Goal: Transaction & Acquisition: Purchase product/service

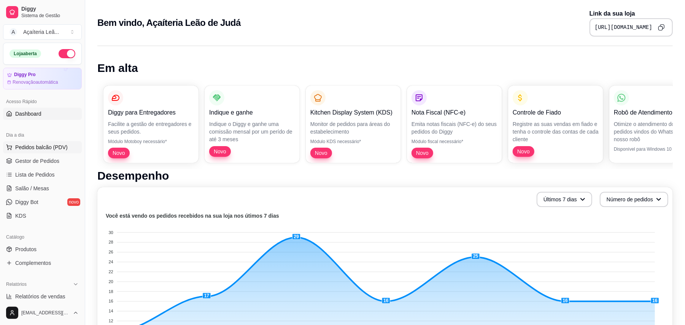
click at [19, 152] on button "Pedidos balcão (PDV)" at bounding box center [42, 147] width 79 height 12
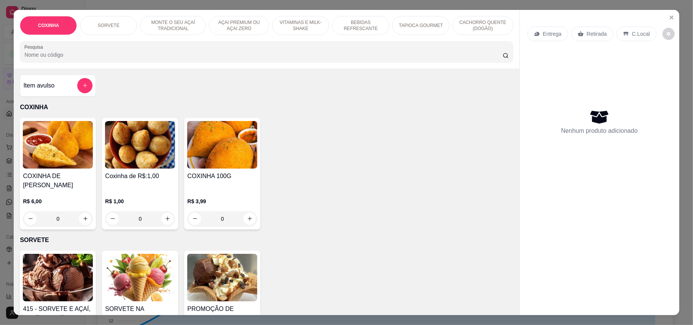
click at [121, 149] on img at bounding box center [140, 145] width 70 height 48
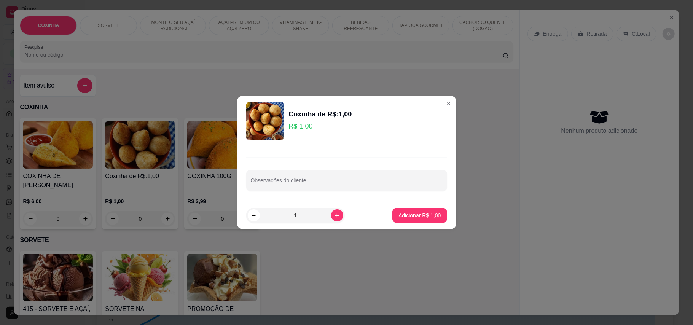
click at [305, 212] on input "1" at bounding box center [295, 215] width 71 height 15
type input "10"
click at [419, 215] on p "Adicionar R$ 10,00" at bounding box center [418, 215] width 44 height 7
type input "10"
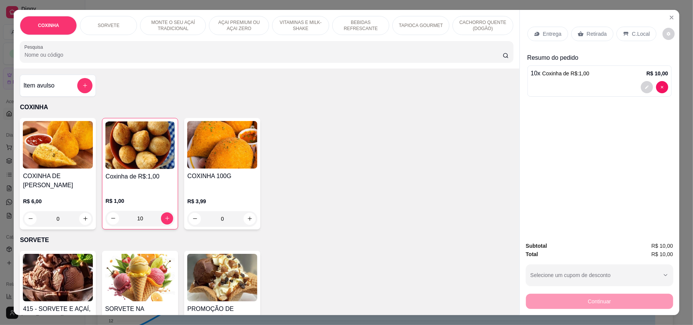
click at [587, 36] on p "Retirada" at bounding box center [597, 34] width 20 height 8
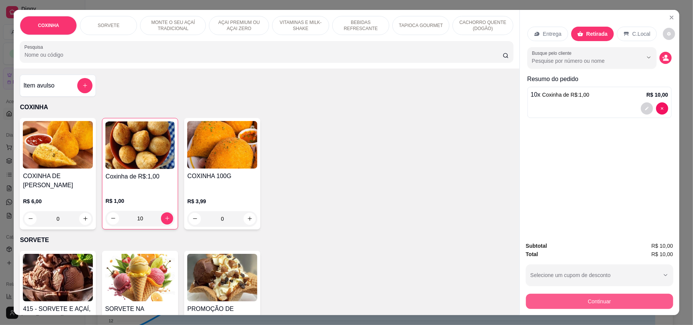
click at [588, 304] on button "Continuar" at bounding box center [599, 301] width 147 height 15
click at [606, 305] on button "Continuar" at bounding box center [599, 301] width 143 height 15
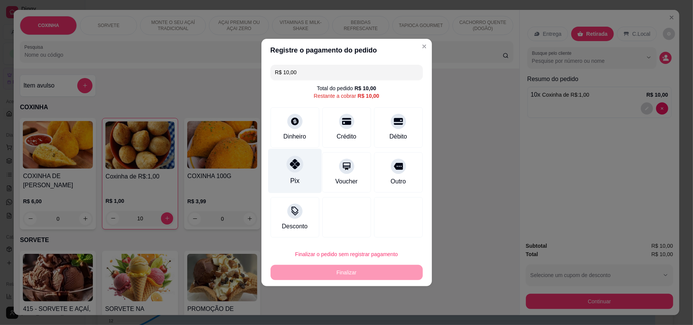
click at [301, 179] on div "Pix" at bounding box center [295, 171] width 54 height 45
type input "R$ 0,00"
click at [301, 179] on div "Pix" at bounding box center [295, 171] width 54 height 45
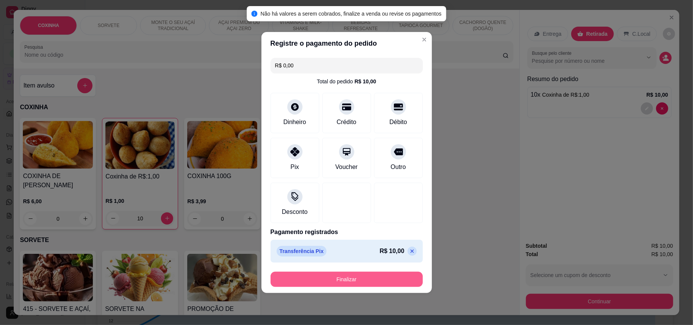
click at [361, 278] on button "Finalizar" at bounding box center [347, 279] width 152 height 15
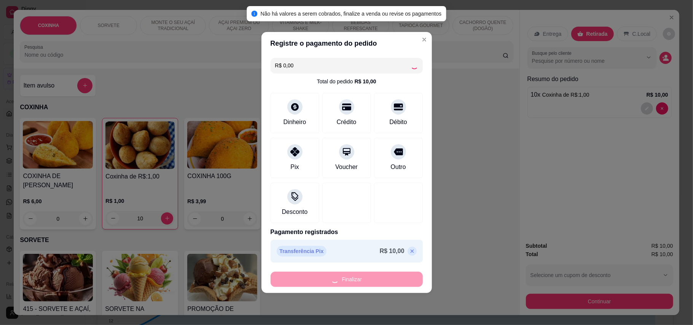
type input "0"
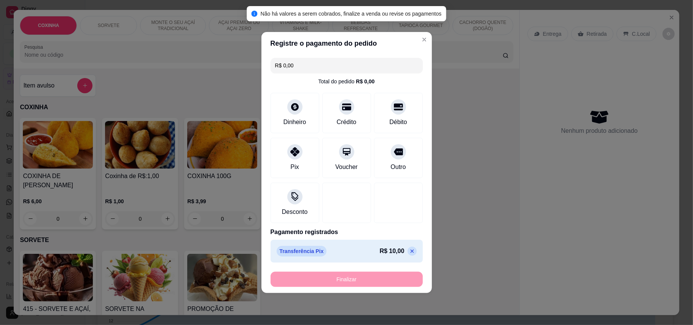
type input "-R$ 10,00"
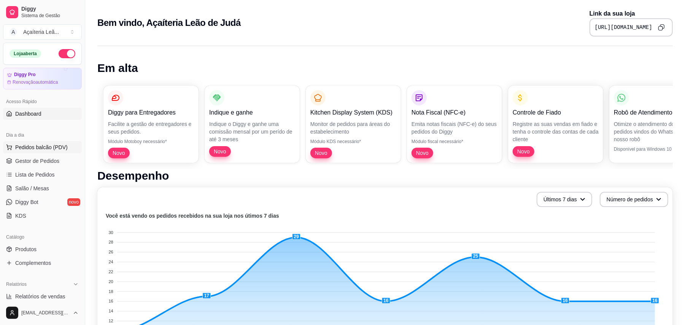
click at [33, 146] on span "Pedidos balcão (PDV)" at bounding box center [41, 147] width 53 height 8
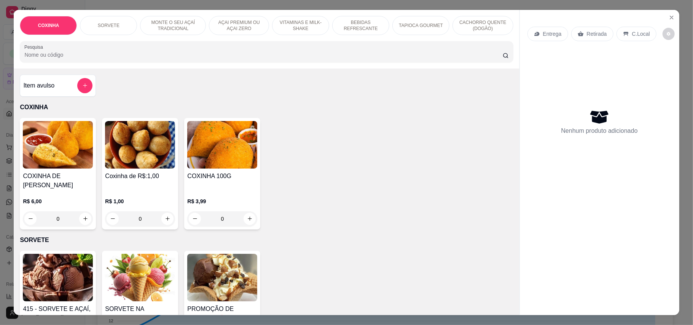
click at [105, 190] on div "R$ 1,00 0" at bounding box center [140, 208] width 70 height 37
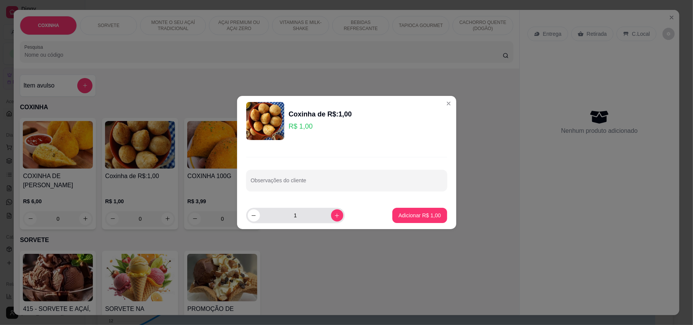
click at [298, 219] on input "1" at bounding box center [295, 215] width 71 height 15
type input "5"
click at [422, 220] on button "Adicionar R$ 5,00" at bounding box center [419, 215] width 53 height 15
type input "5"
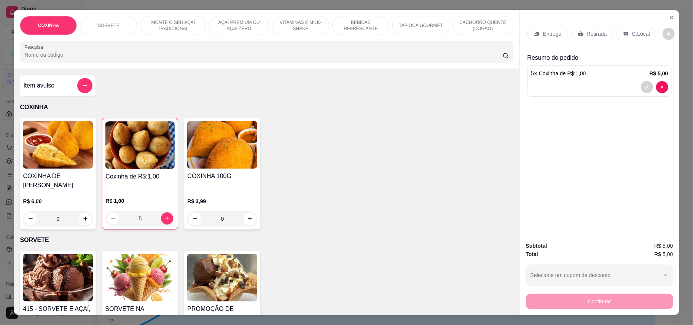
click at [587, 33] on p "Retirada" at bounding box center [597, 34] width 20 height 8
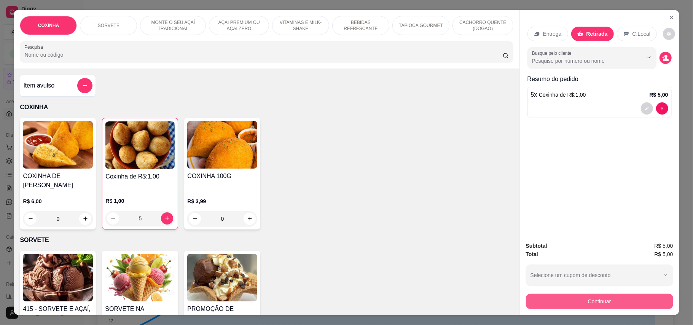
click at [623, 303] on button "Continuar" at bounding box center [599, 301] width 147 height 15
click at [297, 133] on div "Dinheiro" at bounding box center [294, 136] width 25 height 10
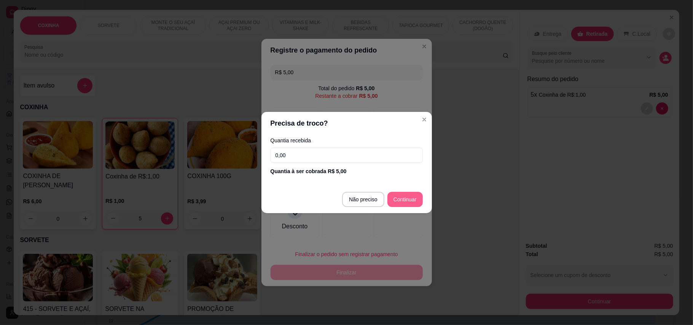
type input "R$ 0,00"
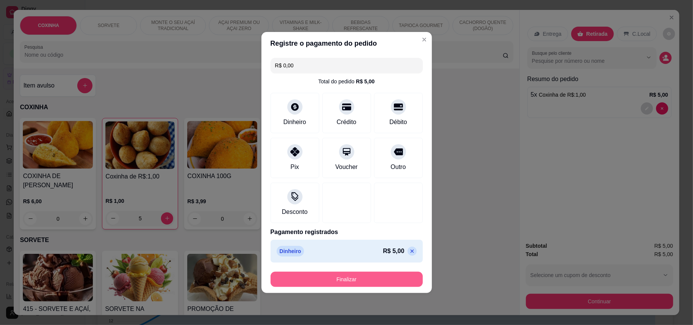
click at [398, 278] on button "Finalizar" at bounding box center [347, 279] width 152 height 15
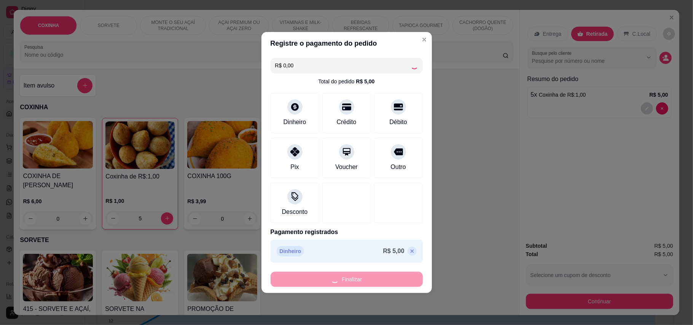
type input "0"
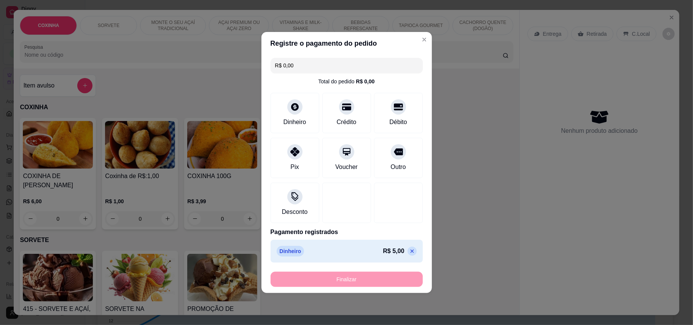
type input "-R$ 5,00"
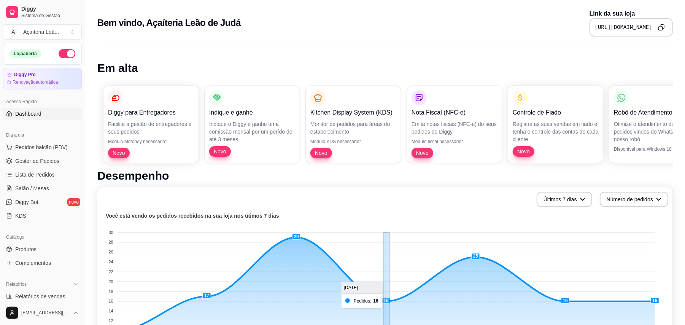
drag, startPoint x: 384, startPoint y: 263, endPoint x: 390, endPoint y: 269, distance: 8.3
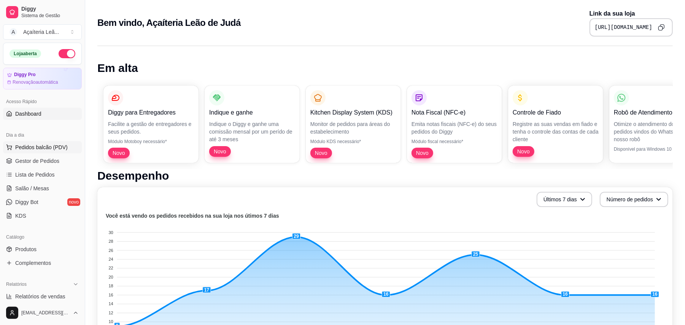
click at [43, 150] on span "Pedidos balcão (PDV)" at bounding box center [41, 147] width 53 height 8
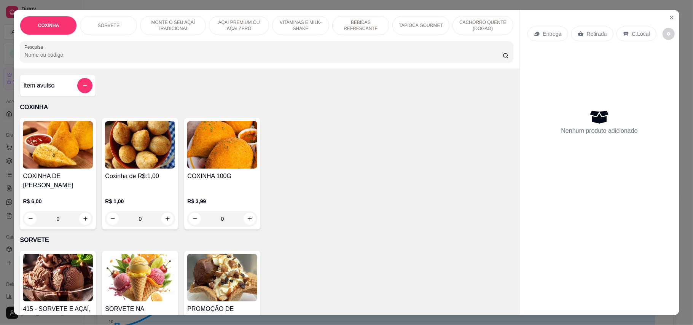
click at [129, 162] on img at bounding box center [140, 145] width 70 height 48
click at [147, 145] on img at bounding box center [140, 145] width 70 height 48
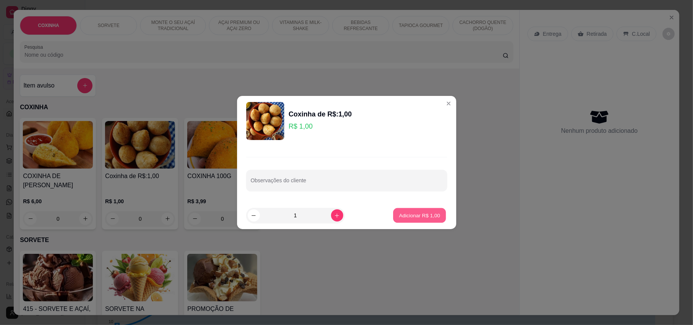
click at [399, 215] on p "Adicionar R$ 1,00" at bounding box center [419, 215] width 41 height 7
type input "1"
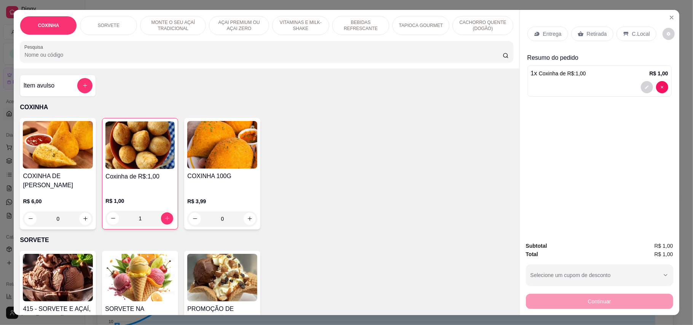
click at [587, 29] on div "Retirada" at bounding box center [592, 34] width 42 height 14
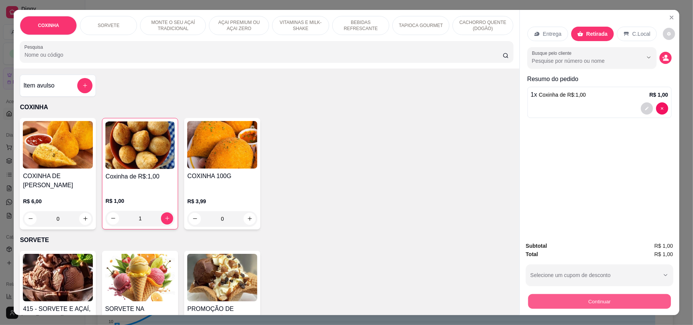
click at [563, 298] on button "Continuar" at bounding box center [599, 301] width 143 height 15
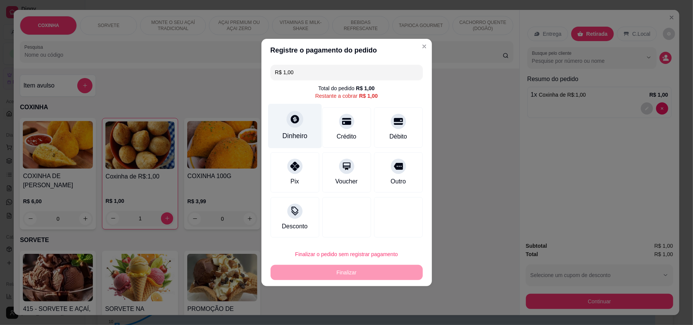
click at [282, 122] on div "Dinheiro" at bounding box center [295, 126] width 54 height 45
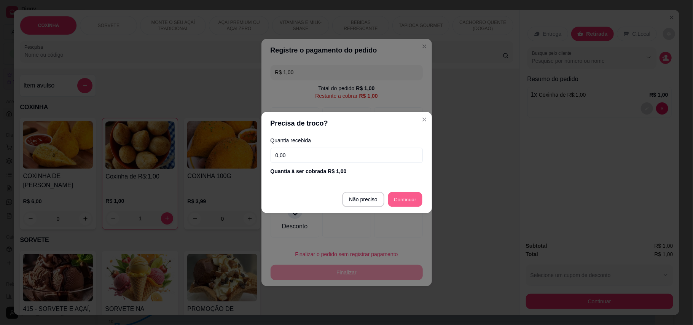
type input "R$ 0,00"
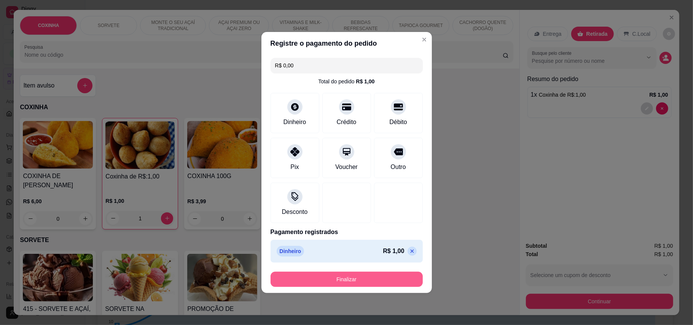
click at [397, 282] on button "Finalizar" at bounding box center [347, 279] width 152 height 15
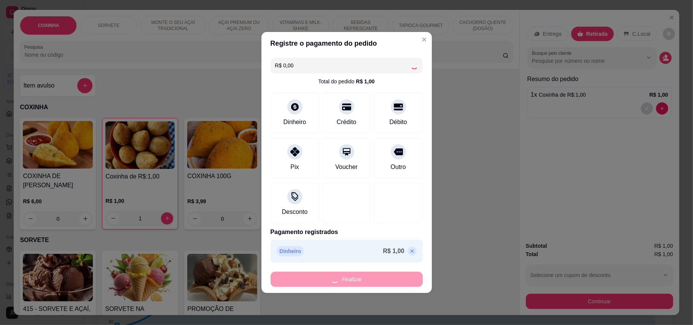
type input "0"
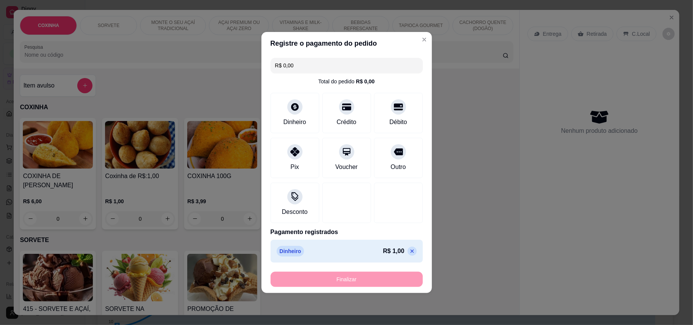
type input "-R$ 1,00"
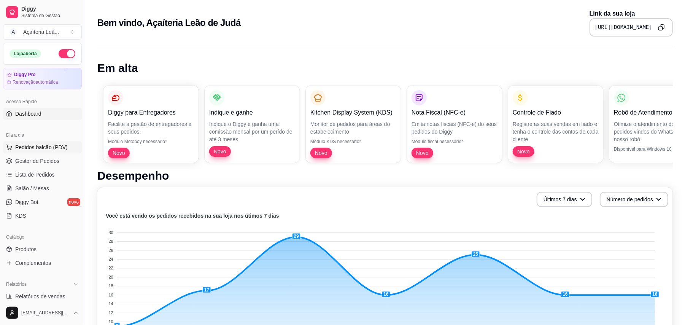
click at [22, 145] on span "Pedidos balcão (PDV)" at bounding box center [41, 147] width 53 height 8
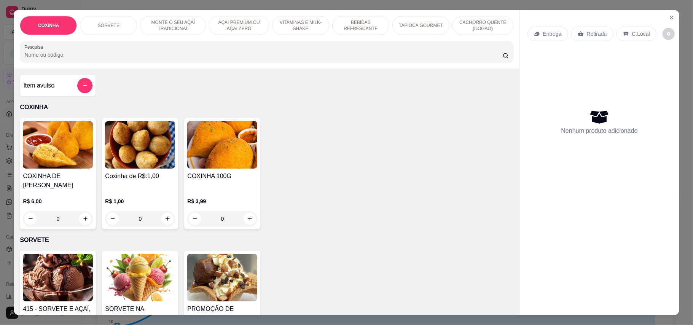
click at [140, 172] on h4 "Coxinha de R$:1,00" at bounding box center [140, 176] width 70 height 9
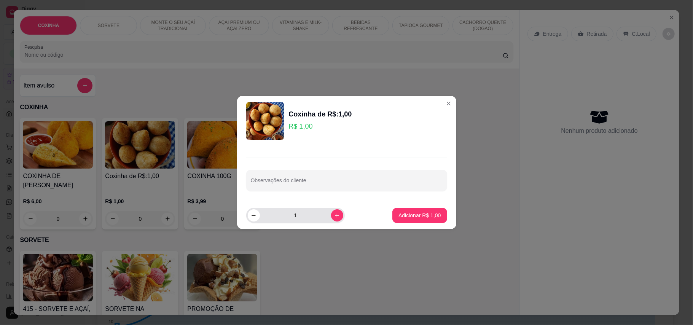
click at [294, 218] on input "1" at bounding box center [295, 215] width 71 height 15
type input "6"
click at [399, 217] on p "Adicionar R$ 6,00" at bounding box center [419, 216] width 42 height 8
type input "6"
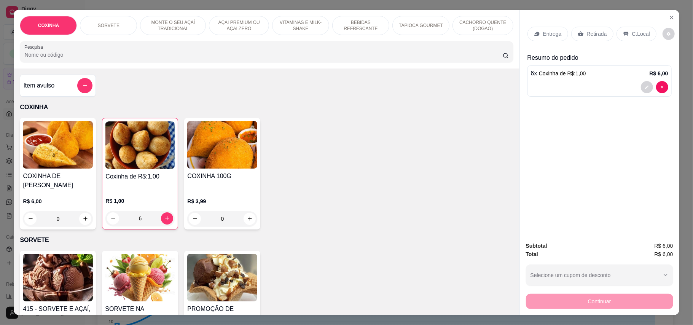
click at [588, 28] on div "Retirada" at bounding box center [592, 34] width 42 height 14
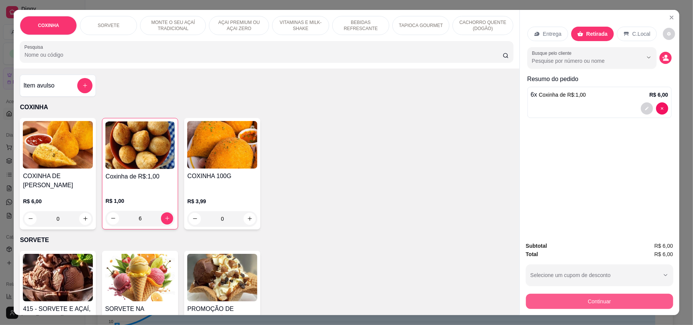
click at [620, 304] on button "Continuar" at bounding box center [599, 301] width 147 height 15
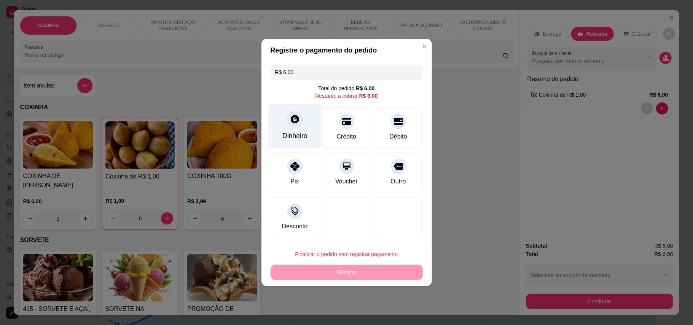
click at [288, 141] on div "Dinheiro" at bounding box center [295, 126] width 54 height 45
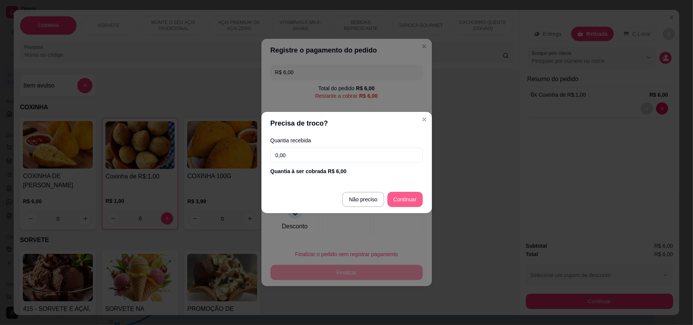
type input "R$ 0,00"
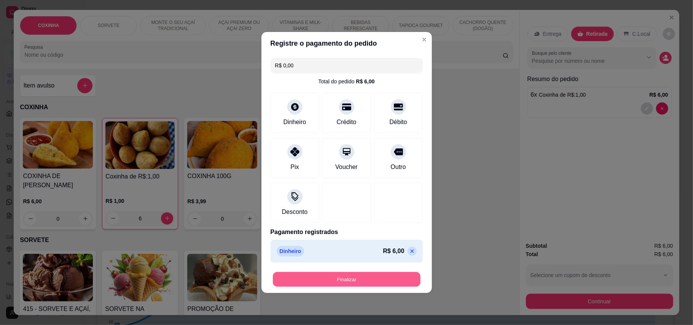
click at [395, 273] on button "Finalizar" at bounding box center [347, 279] width 148 height 15
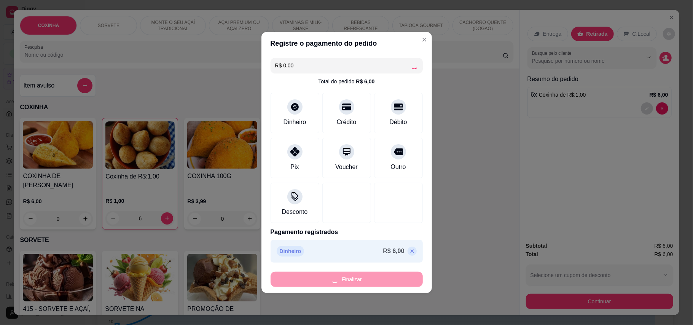
type input "0"
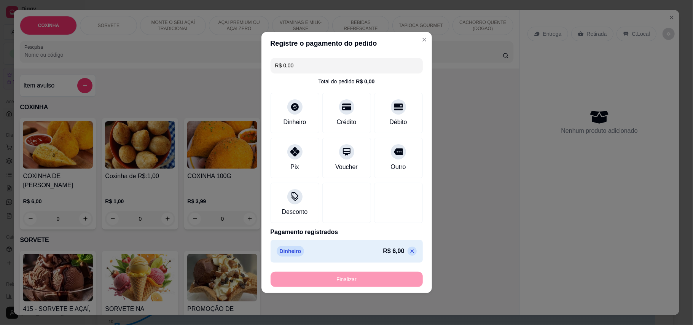
type input "-R$ 6,00"
